Goal: Information Seeking & Learning: Learn about a topic

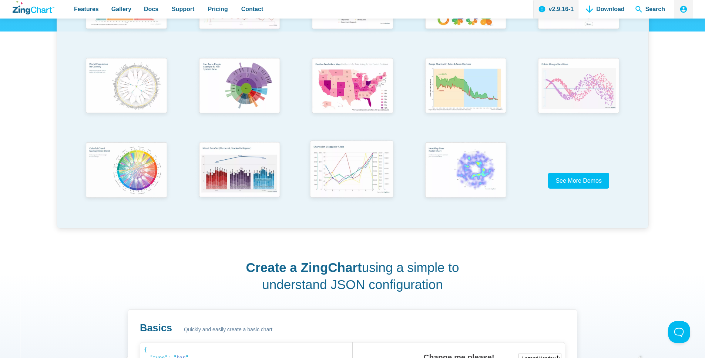
click at [337, 186] on img "App Content" at bounding box center [351, 170] width 93 height 67
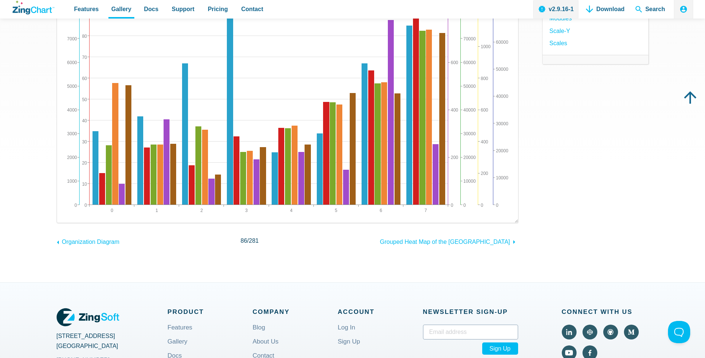
drag, startPoint x: 497, startPoint y: 76, endPoint x: 499, endPoint y: 63, distance: 13.9
click at [497, 71] on img "App Content" at bounding box center [287, 104] width 446 height 222
click at [499, 59] on img "App Content" at bounding box center [287, 104] width 446 height 222
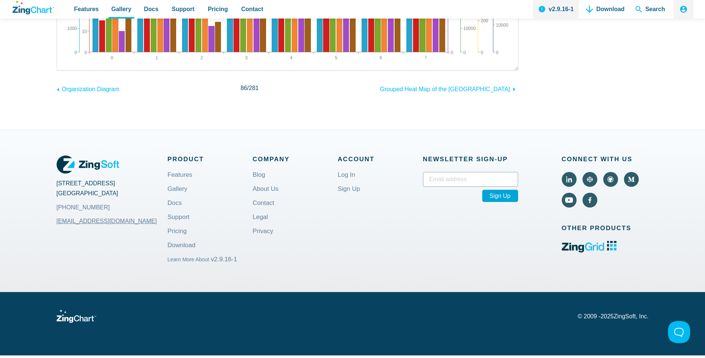
scroll to position [418, 0]
